Goal: Go to known website: Access a specific website the user already knows

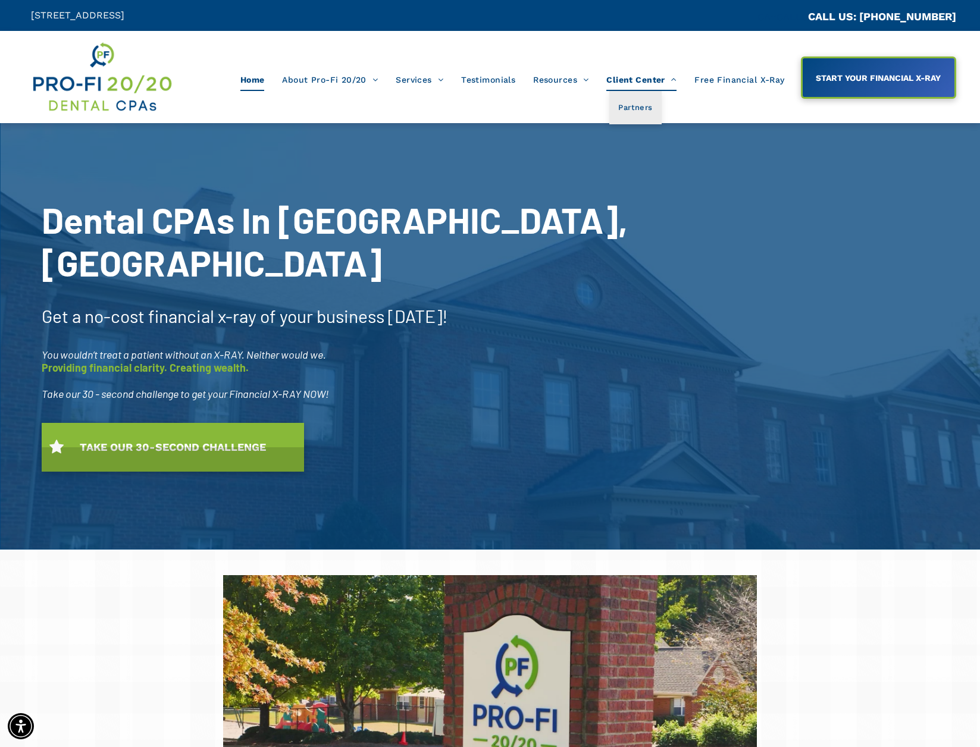
click at [629, 79] on span "Client Center" at bounding box center [641, 79] width 70 height 23
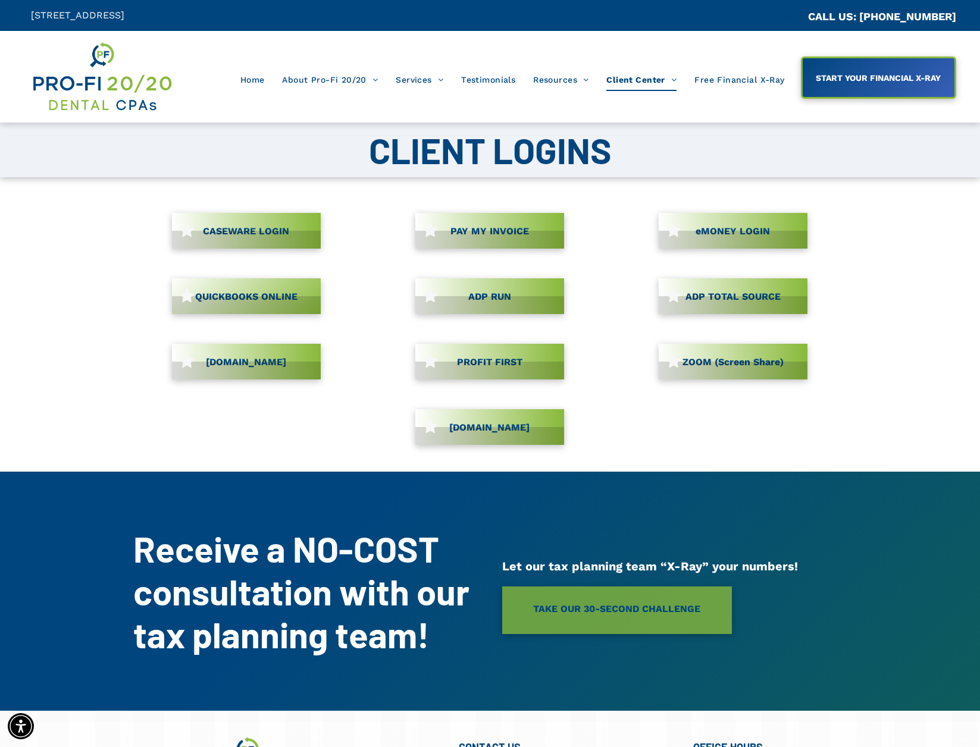
click at [267, 234] on link "CASEWARE LOGIN" at bounding box center [246, 231] width 149 height 36
click at [244, 230] on span "CASEWARE LOGIN" at bounding box center [246, 231] width 95 height 23
